Goal: Use online tool/utility: Utilize a website feature to perform a specific function

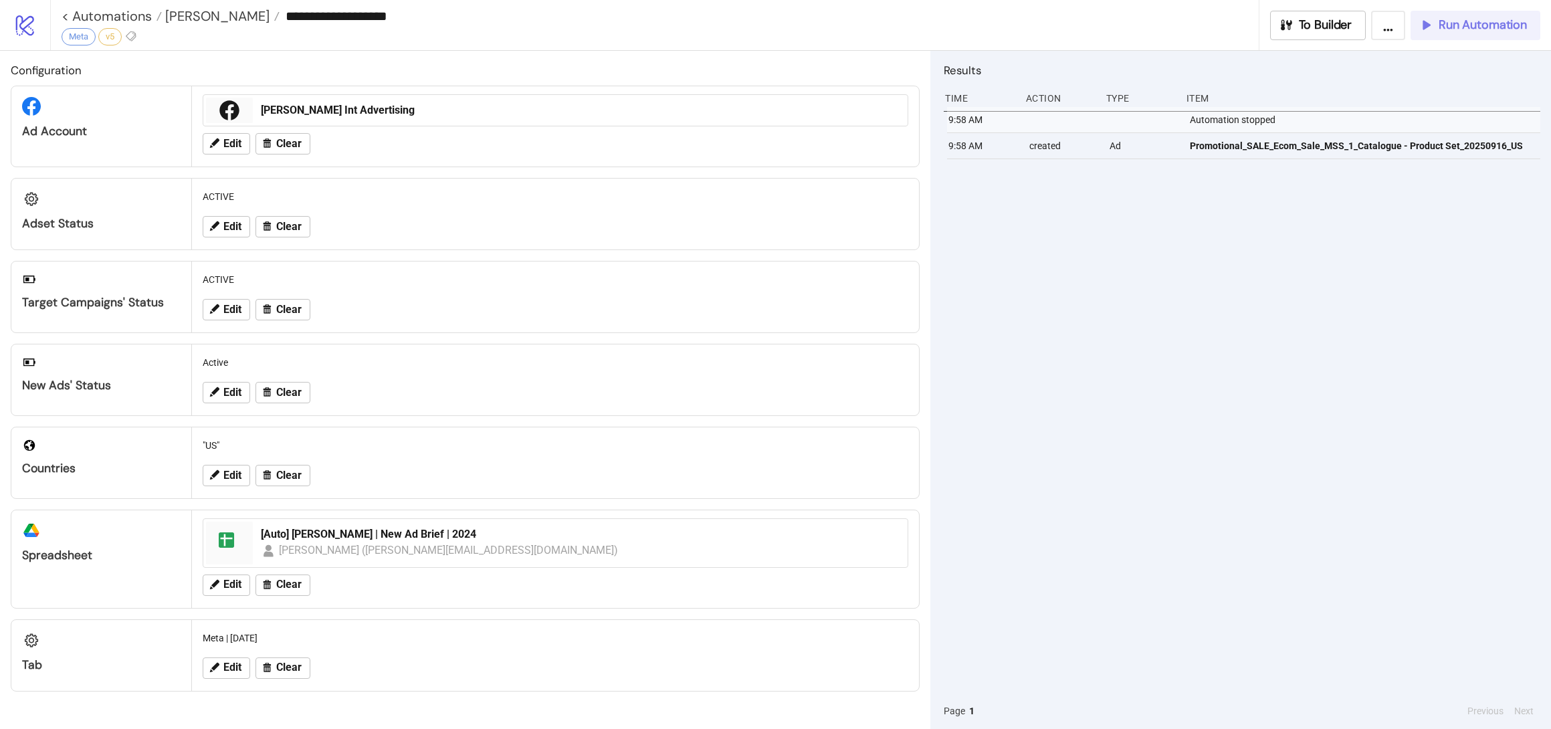
click at [1478, 27] on span "Run Automation" at bounding box center [1483, 24] width 88 height 15
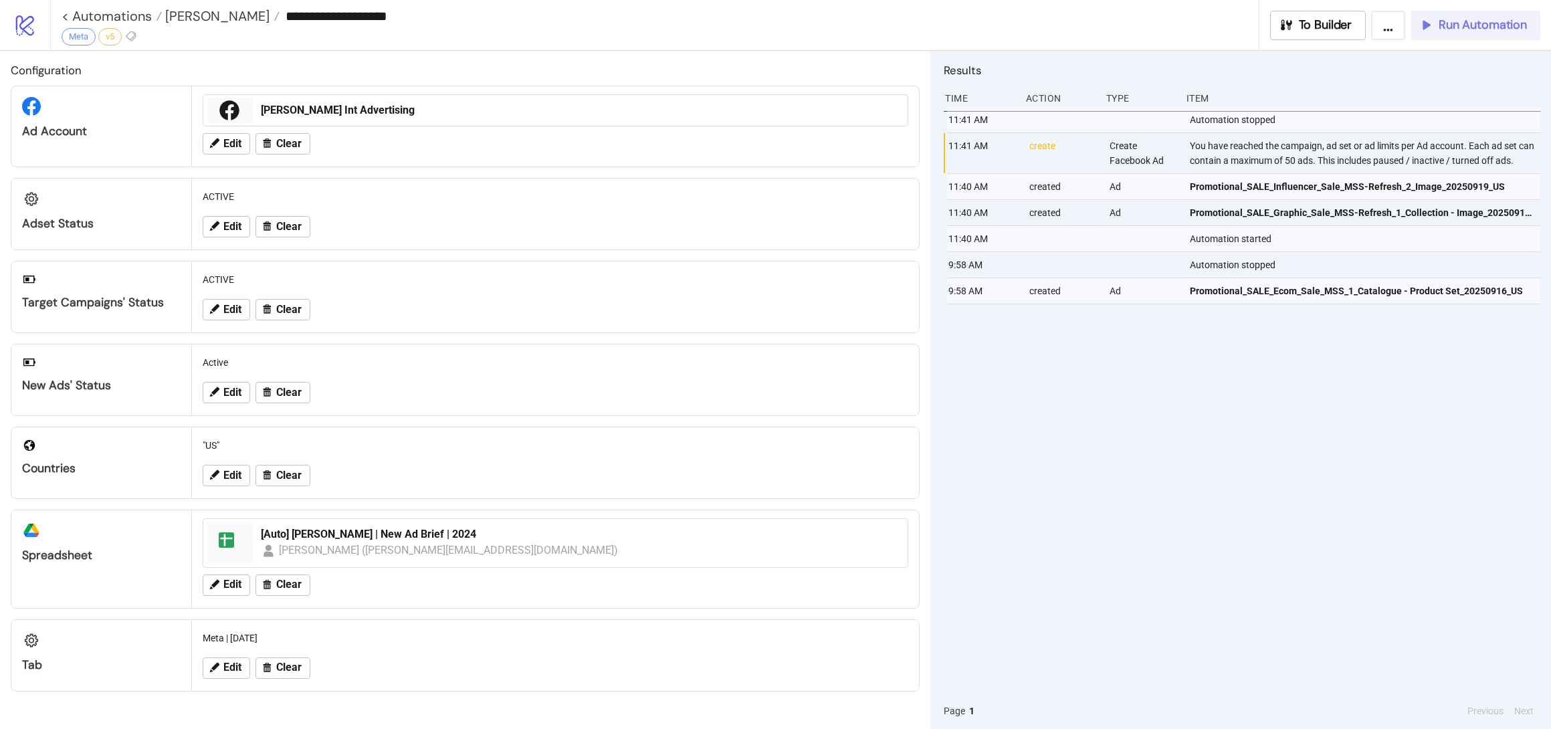
click at [1457, 22] on span "Run Automation" at bounding box center [1483, 24] width 88 height 15
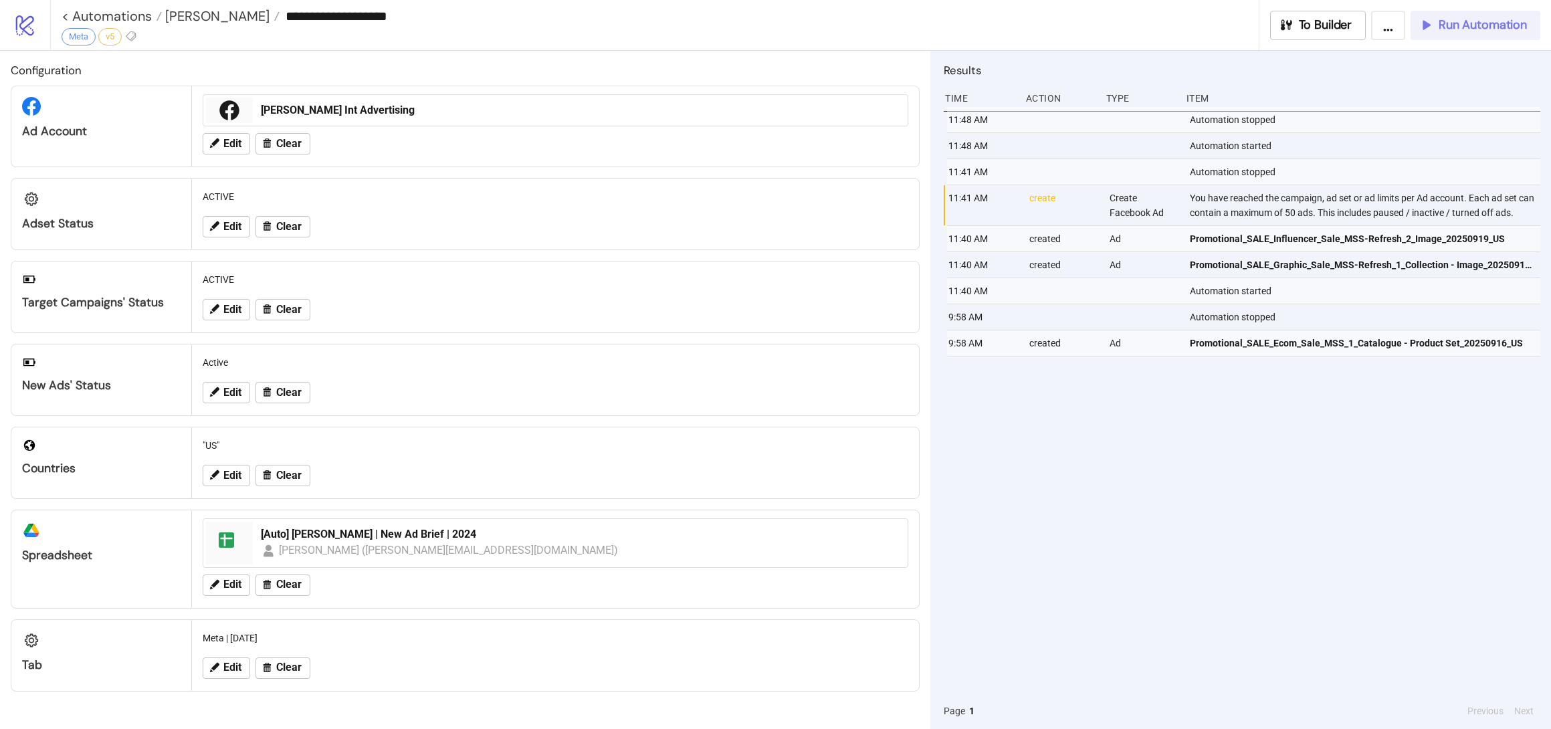
click at [1439, 26] on span "Run Automation" at bounding box center [1483, 24] width 88 height 15
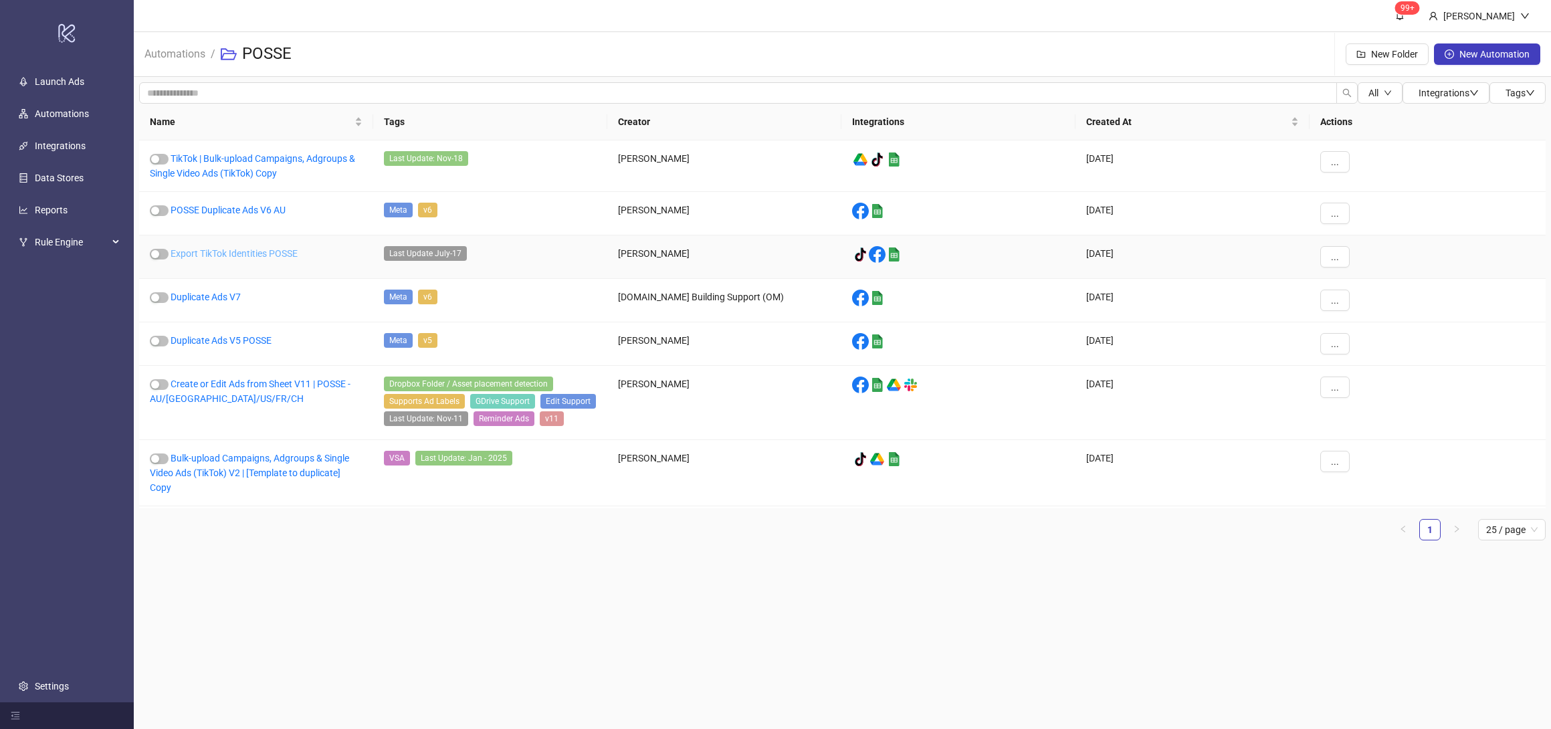
click at [274, 258] on link "Export TikTok Identities POSSE" at bounding box center [234, 253] width 127 height 11
